Goal: Information Seeking & Learning: Learn about a topic

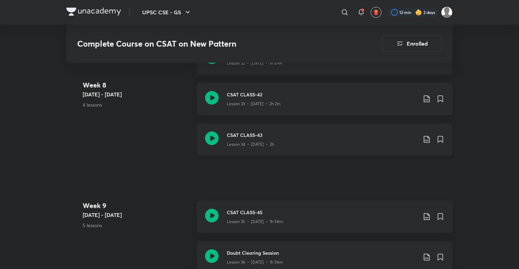
scroll to position [2304, 0]
click at [302, 138] on h3 "CSAT CLASS-43" at bounding box center [322, 135] width 190 height 7
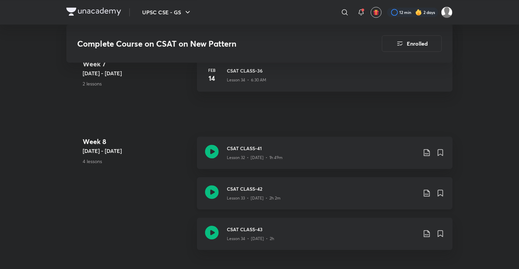
scroll to position [2214, 0]
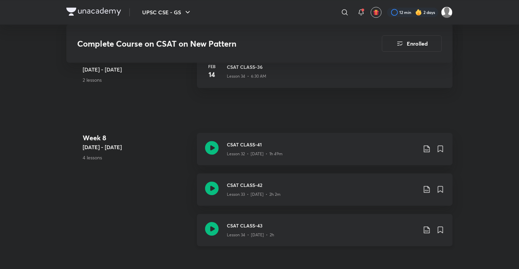
click at [234, 232] on p "Lesson 34 • [DATE] • 2h" at bounding box center [250, 235] width 47 height 6
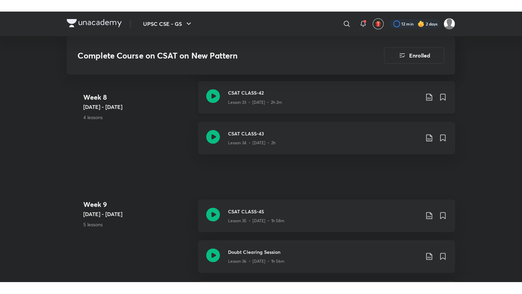
scroll to position [2319, 0]
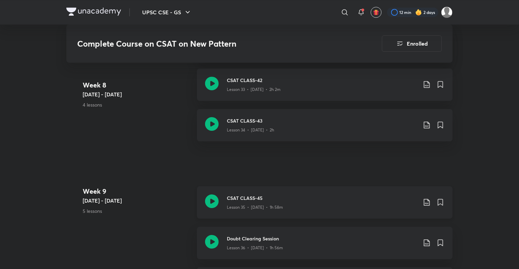
click at [246, 210] on div "CSAT CLASS-45 Lesson 35 • [DATE] • 1h 58m" at bounding box center [325, 202] width 256 height 32
